Goal: Task Accomplishment & Management: Manage account settings

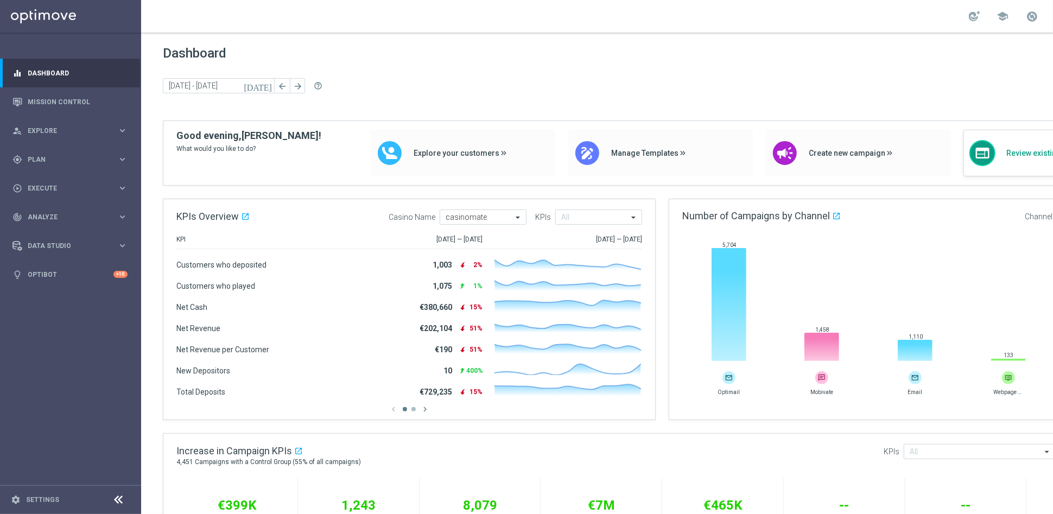
click at [1000, 145] on div "web Review existing campaigns" at bounding box center [1055, 153] width 185 height 47
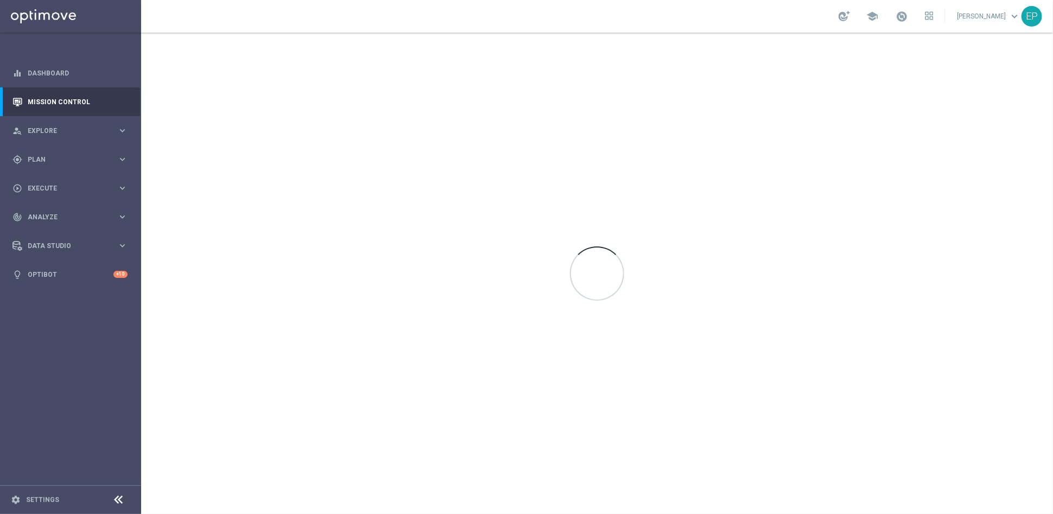
click at [112, 500] on icon at bounding box center [118, 499] width 13 height 13
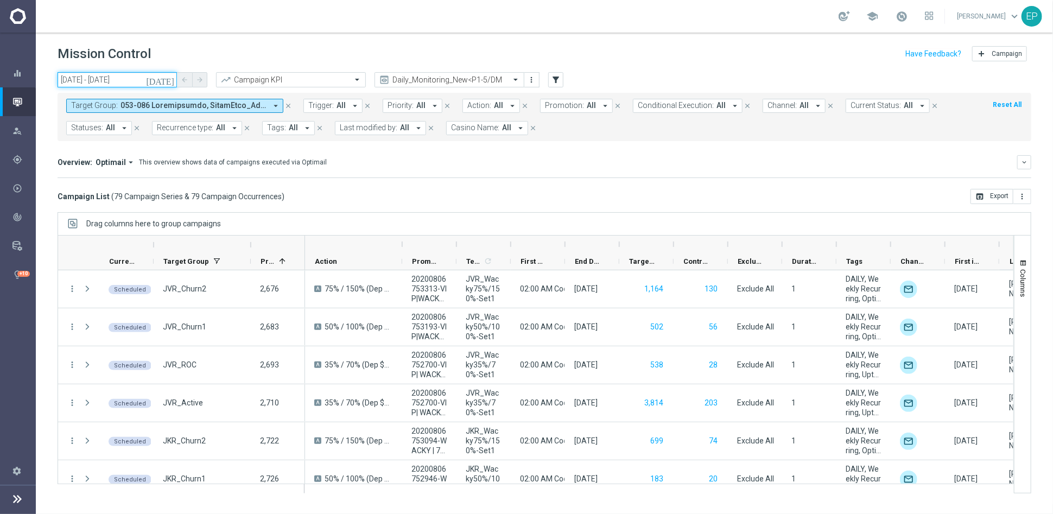
click at [95, 74] on input "13 Aug 2025 - 13 Aug 2025" at bounding box center [117, 79] width 119 height 15
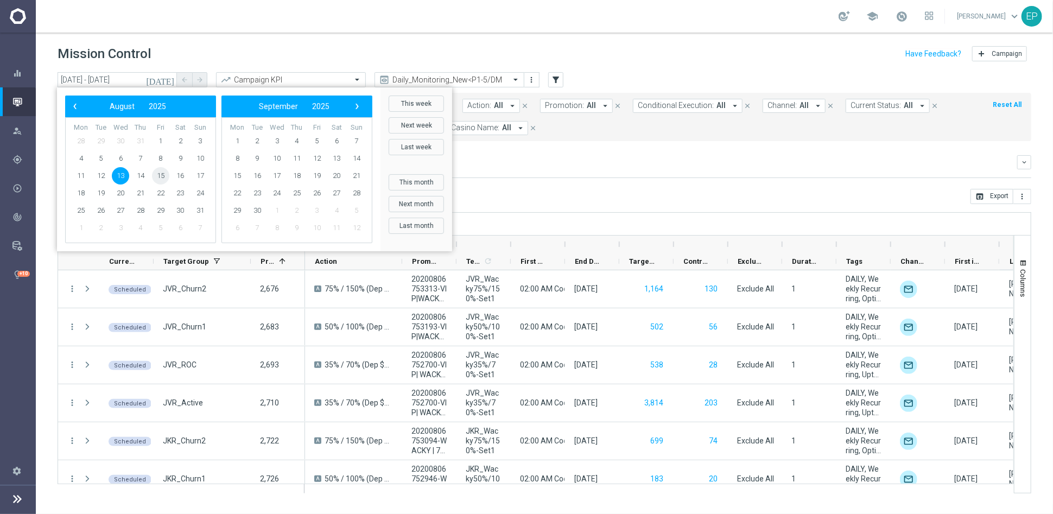
click at [160, 174] on span "15" at bounding box center [160, 175] width 17 height 17
type input "15 Aug 2025 - 15 Aug 2025"
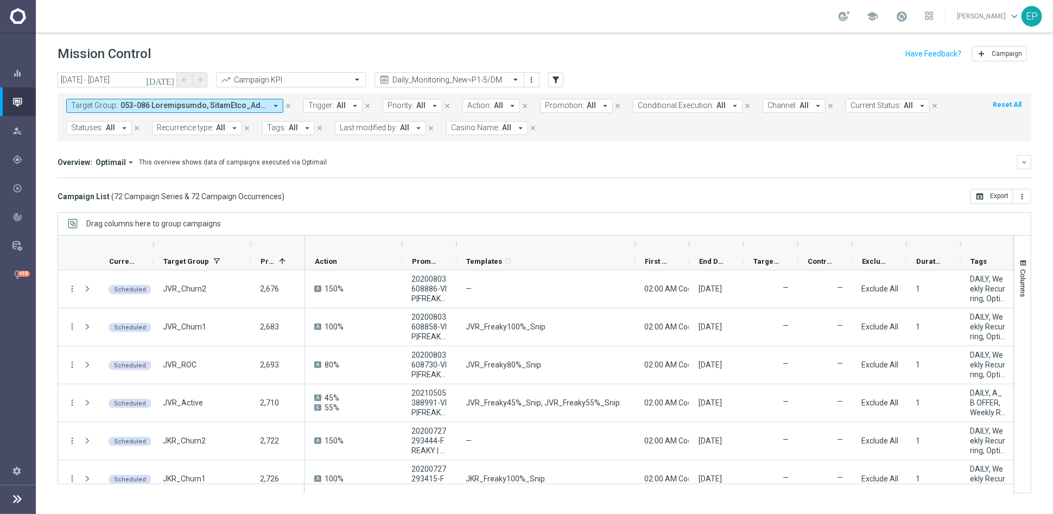
drag, startPoint x: 509, startPoint y: 245, endPoint x: 633, endPoint y: 245, distance: 124.3
click at [633, 245] on div at bounding box center [635, 244] width 4 height 17
